Goal: Task Accomplishment & Management: Use online tool/utility

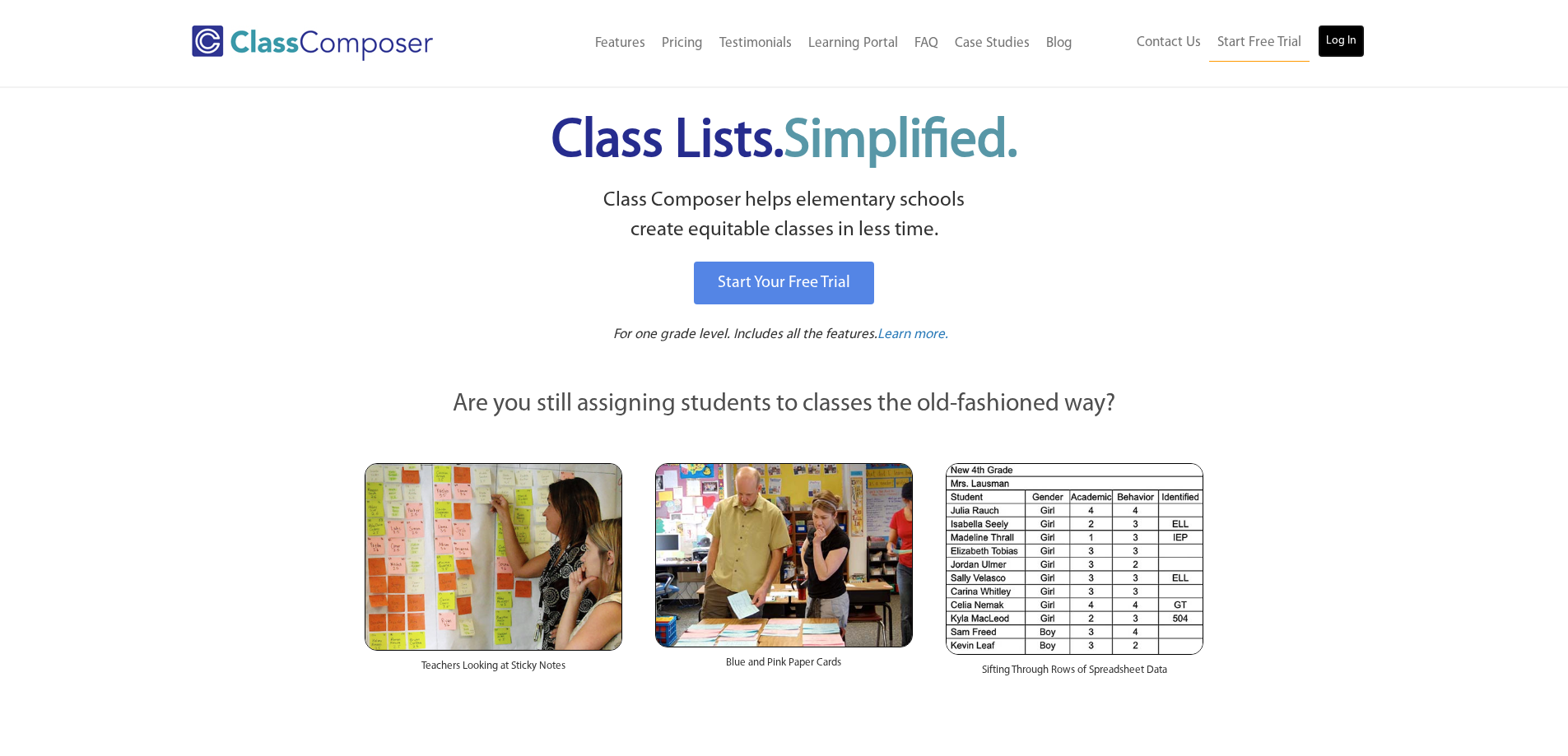
click at [1340, 45] on link "Log In" at bounding box center [1340, 41] width 47 height 33
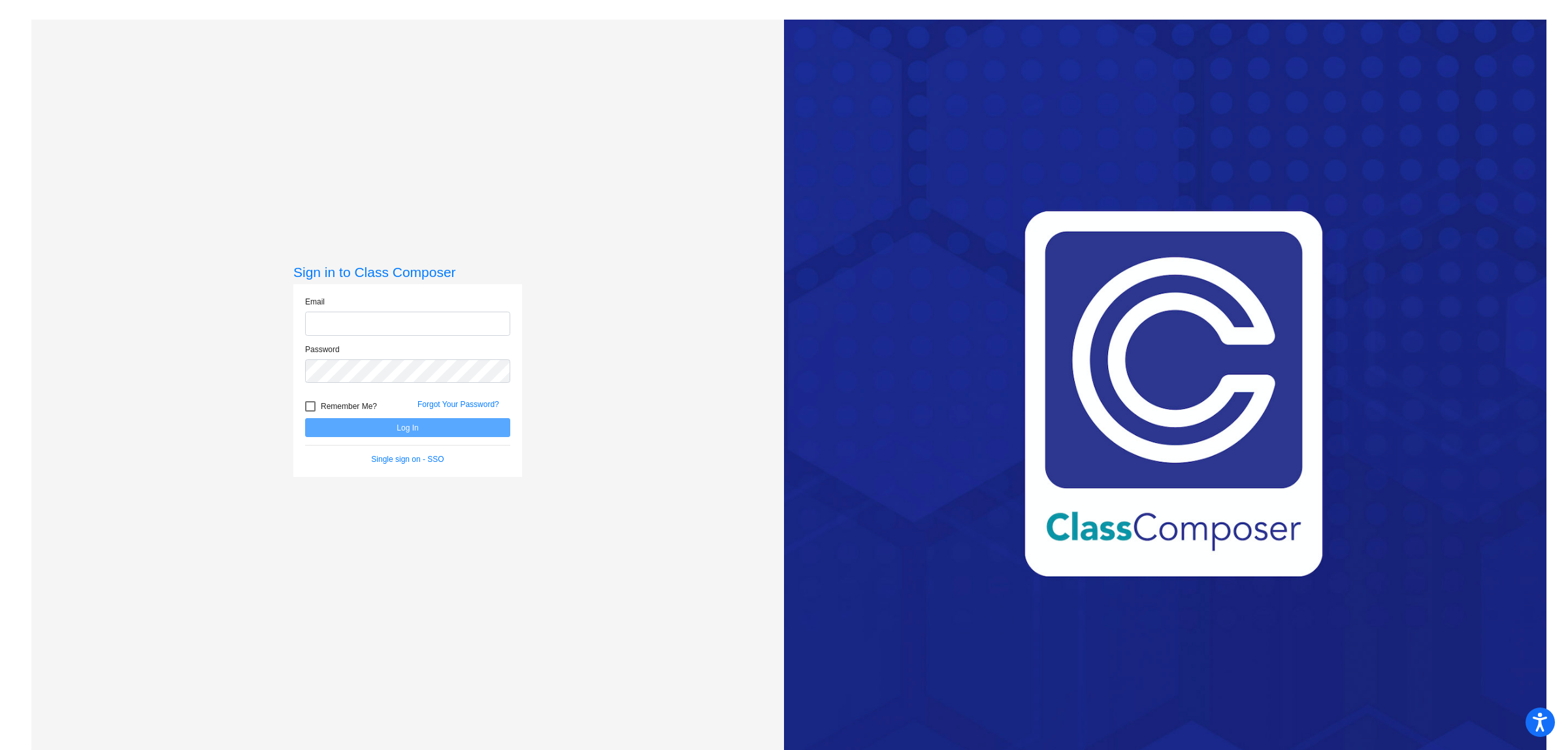
type input "rorkes@esmonline.org"
click at [438, 426] on button "Log In" at bounding box center [407, 428] width 205 height 19
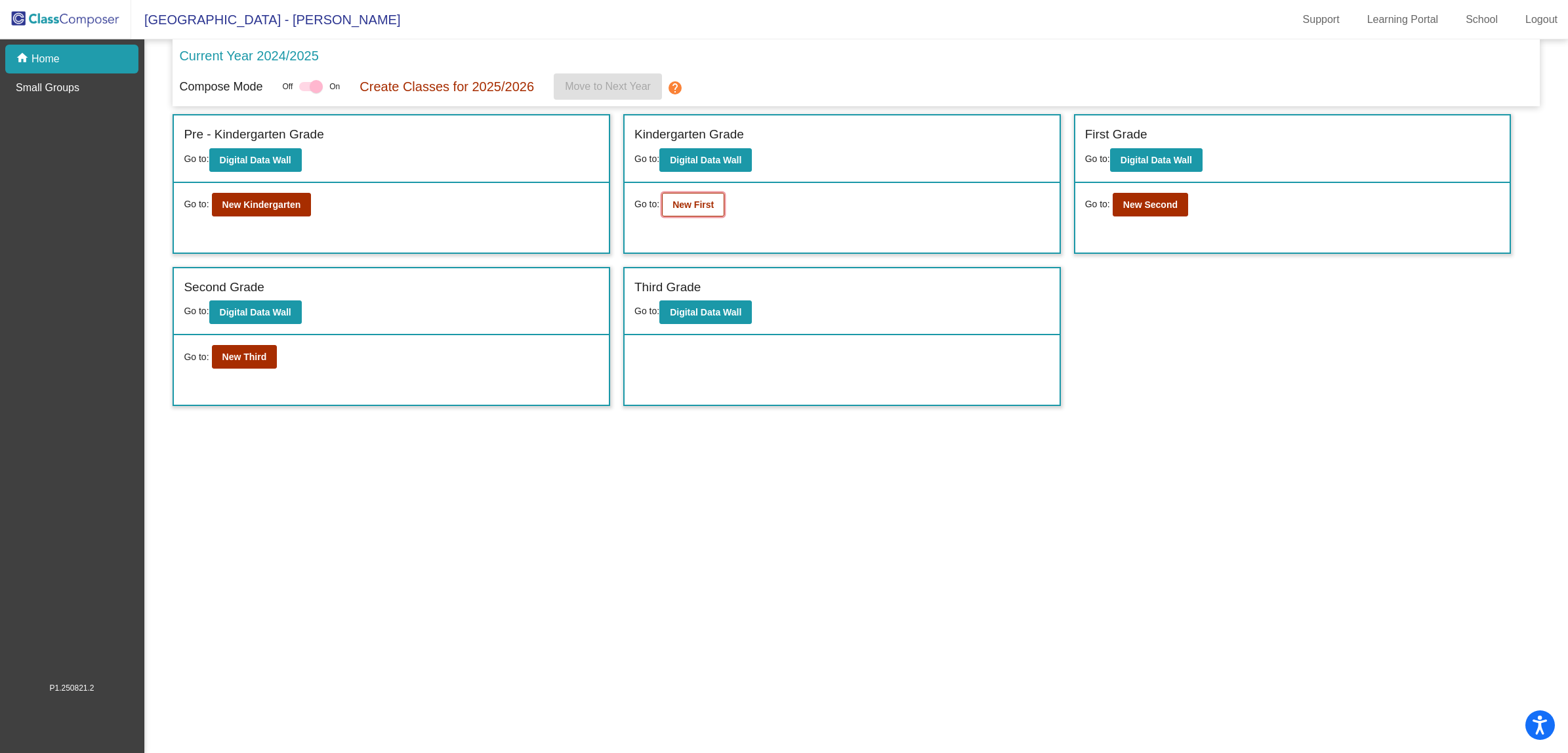
click at [693, 206] on b "New First" at bounding box center [693, 205] width 41 height 11
click at [267, 204] on b "New Kindergarten" at bounding box center [262, 205] width 79 height 11
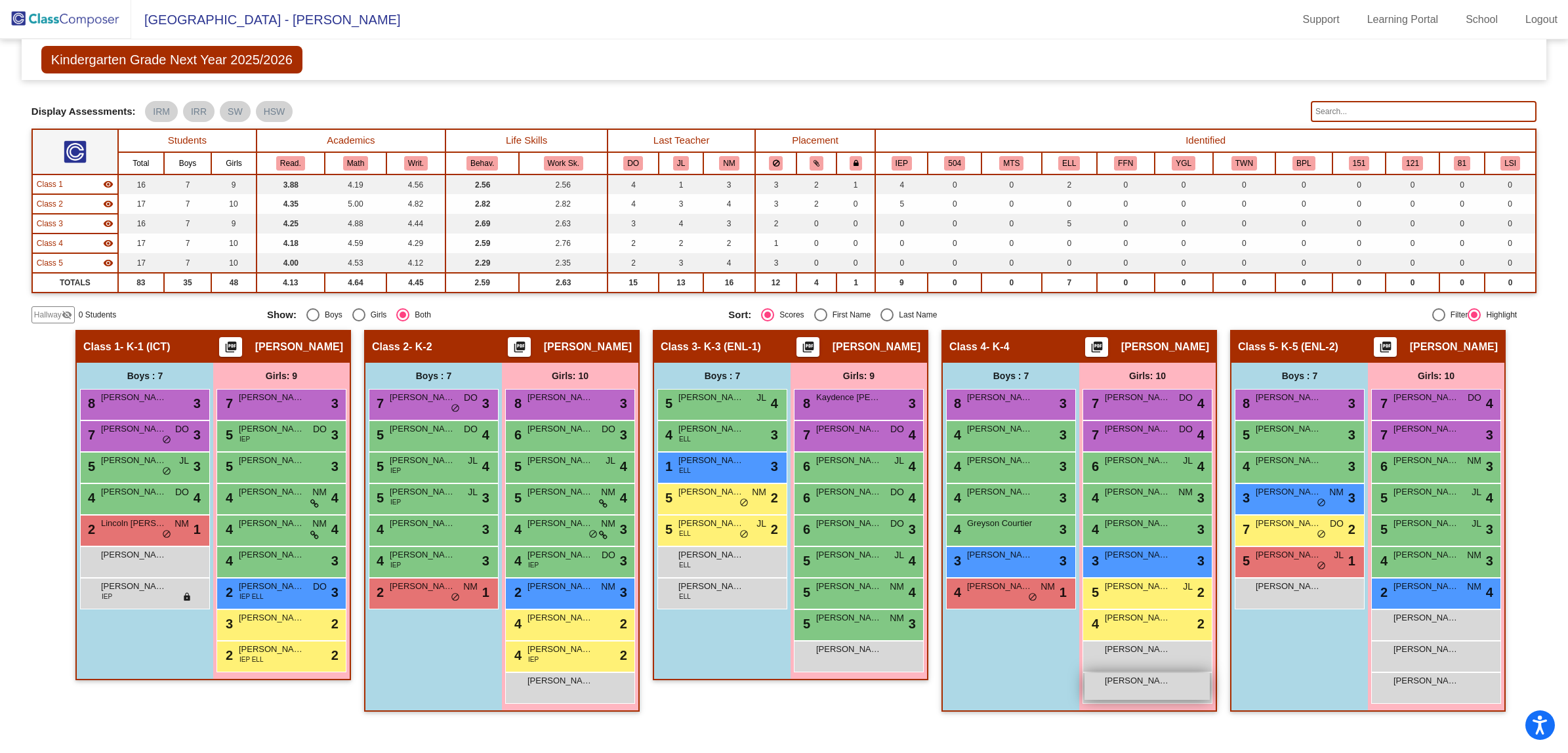
click at [1130, 685] on span "Sophia Tomasone" at bounding box center [1137, 681] width 66 height 13
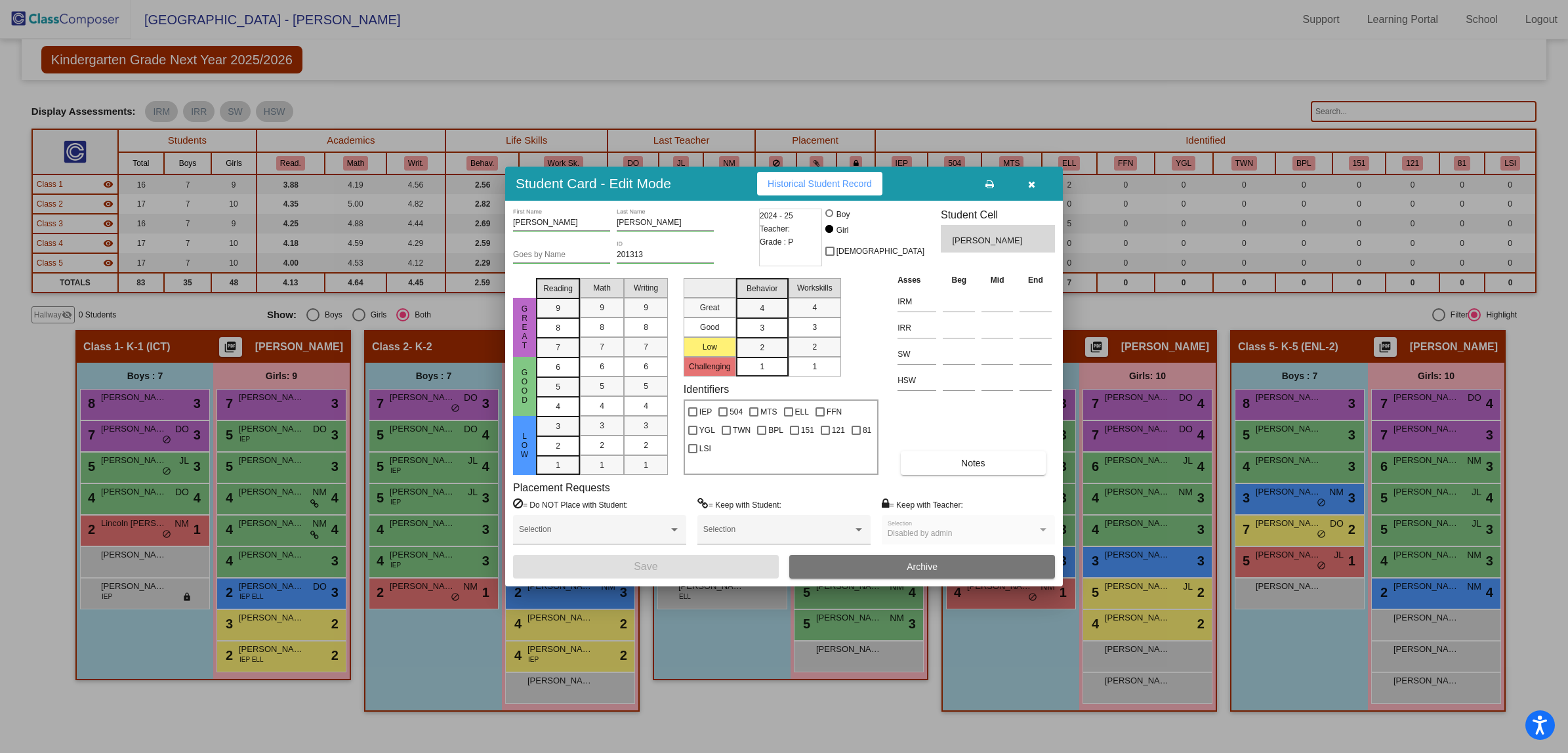
click at [1032, 184] on icon "button" at bounding box center [1032, 184] width 7 height 9
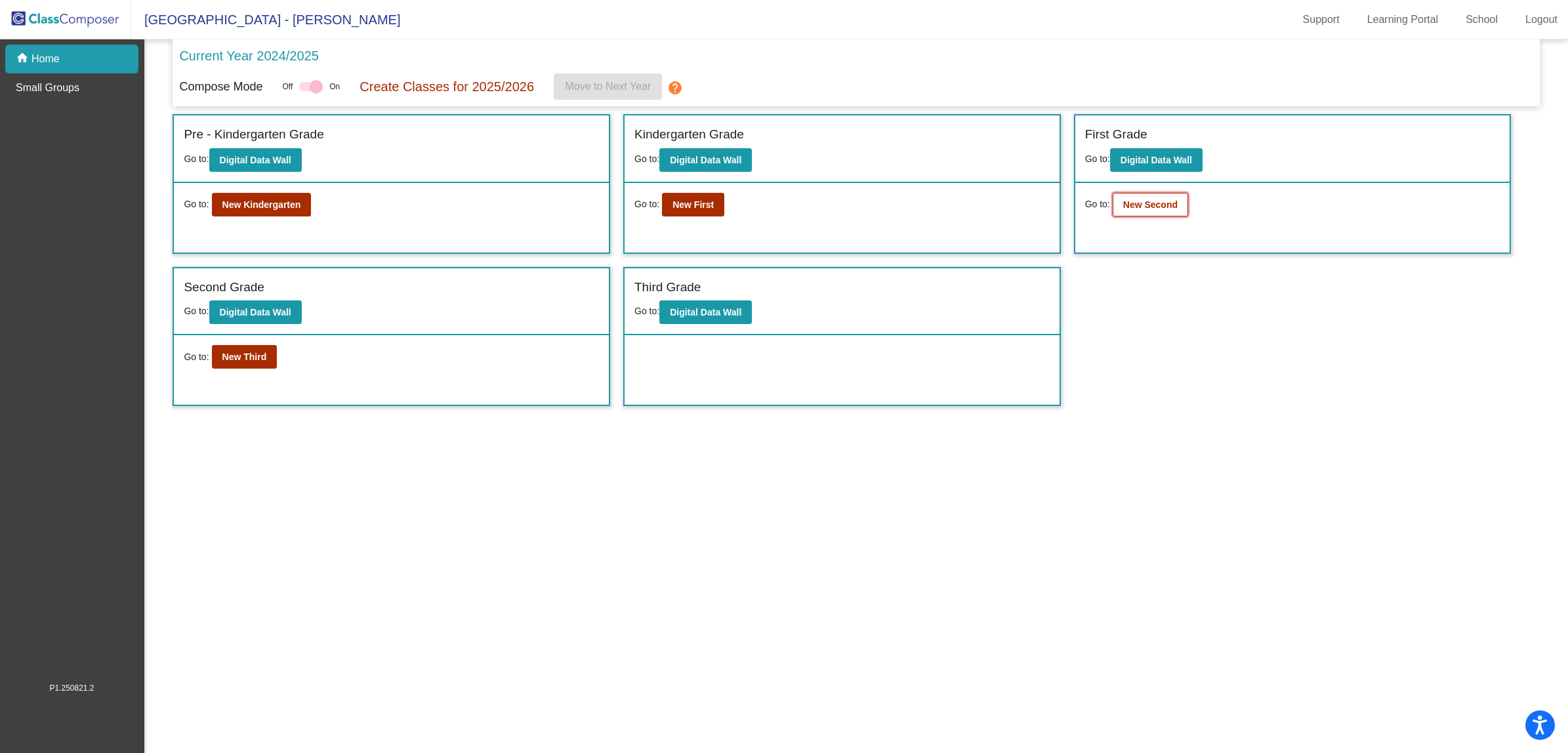
click at [1139, 200] on b "New Second" at bounding box center [1150, 205] width 55 height 11
click at [279, 210] on button "New Kindergarten" at bounding box center [262, 205] width 100 height 24
click at [243, 352] on b "New Third" at bounding box center [245, 357] width 45 height 11
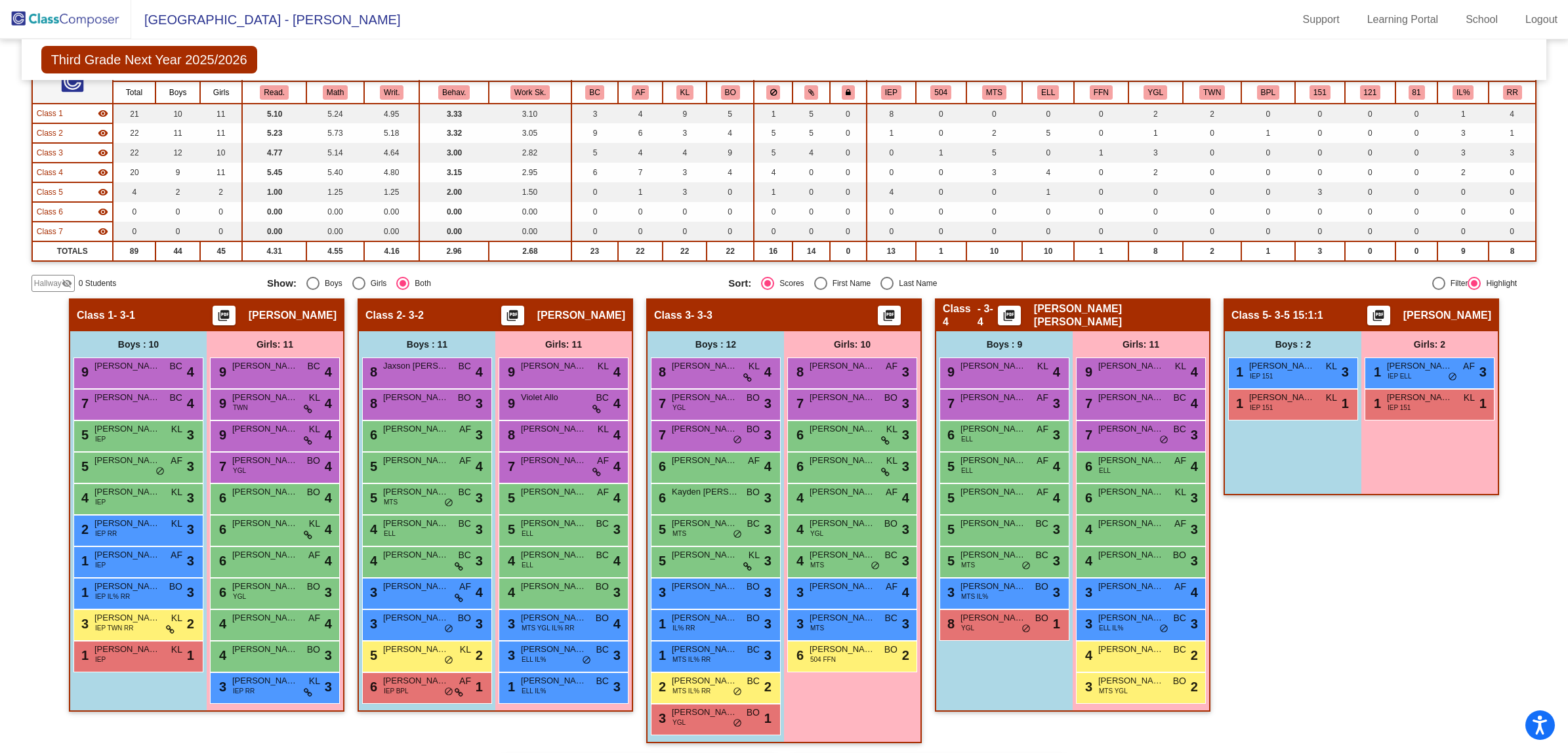
scroll to position [164, 0]
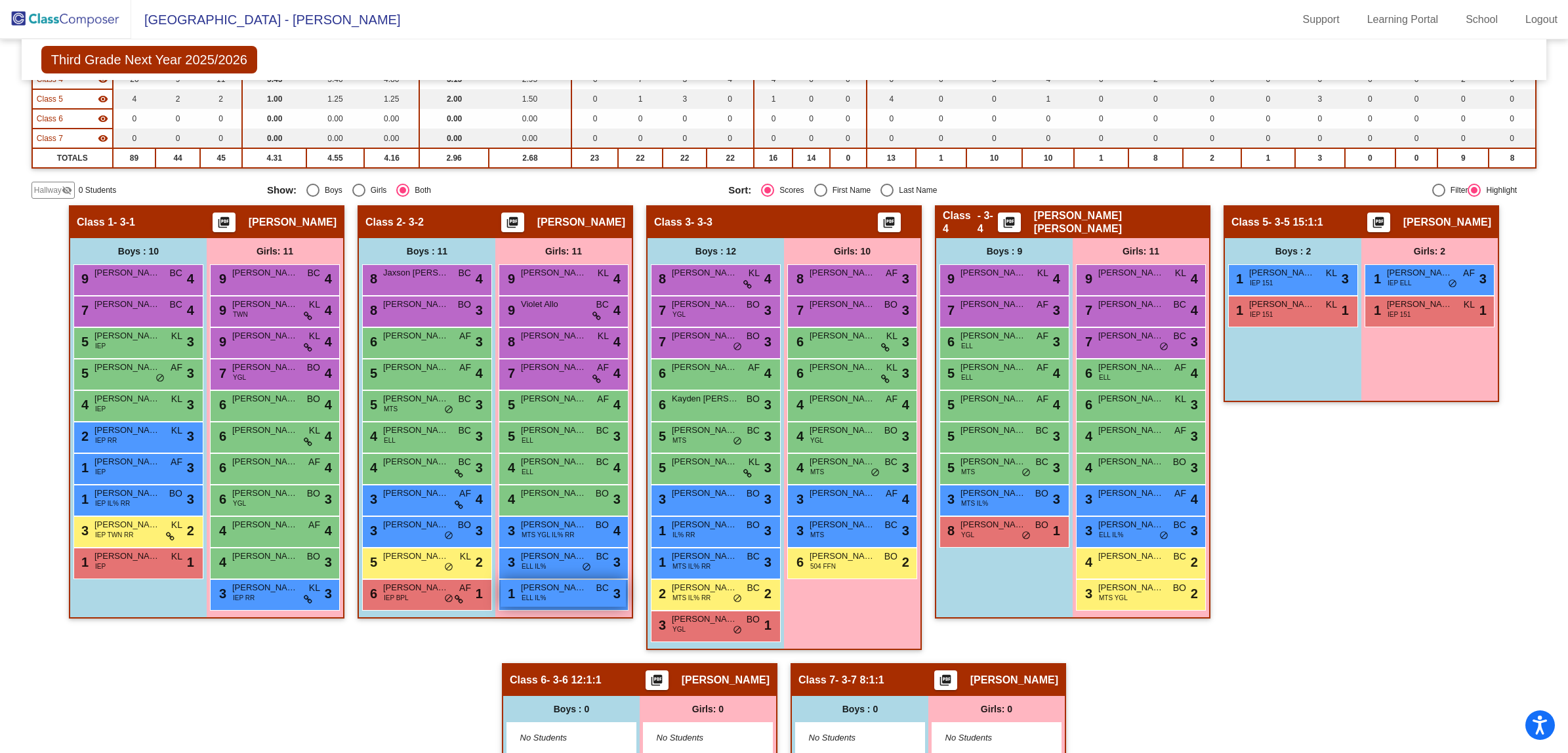
click at [548, 601] on div "1 Ariana Chagmana Ganan ELL IL% BC lock do_not_disturb_alt 3" at bounding box center [563, 593] width 126 height 27
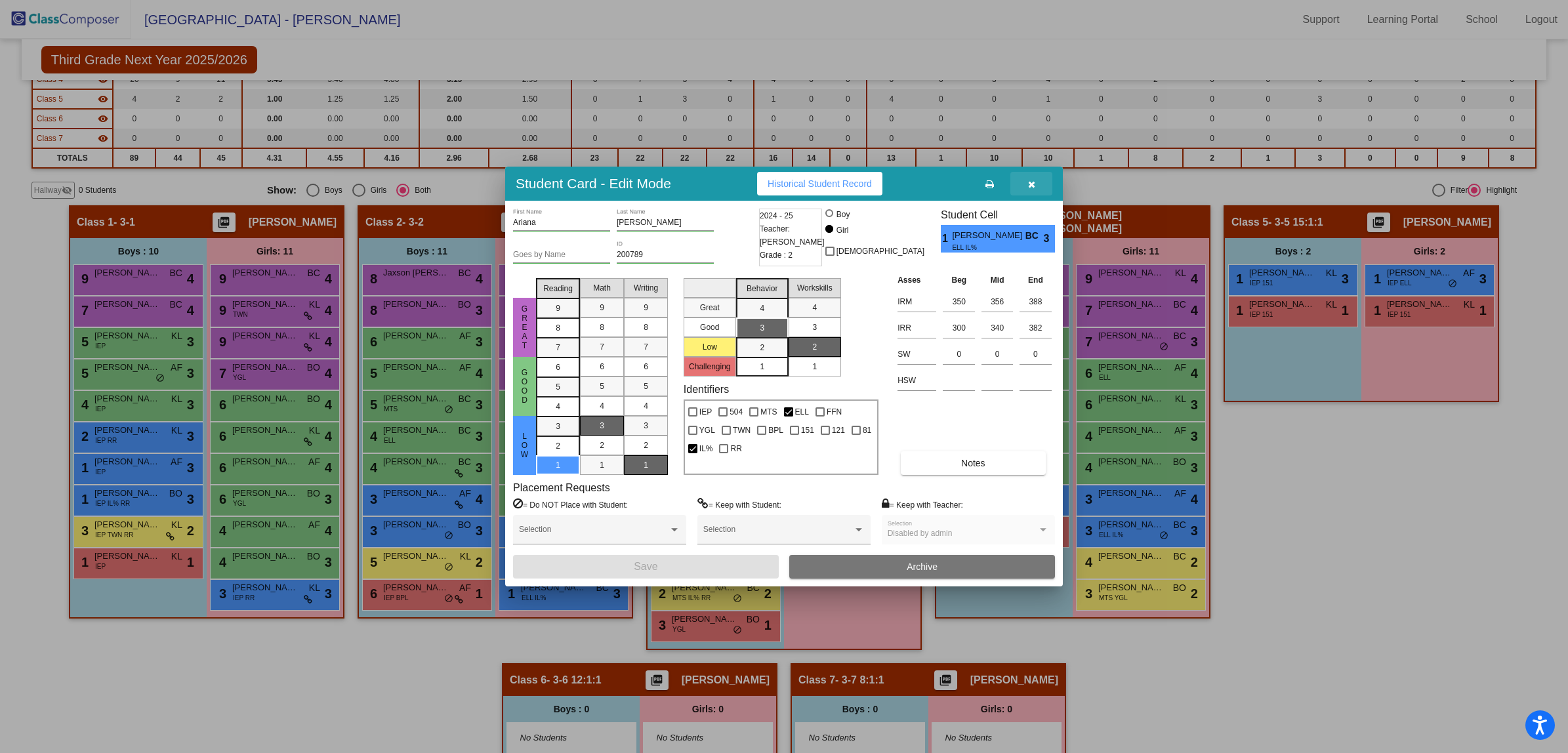
click at [1035, 179] on button "button" at bounding box center [1032, 183] width 42 height 24
